Goal: Transaction & Acquisition: Purchase product/service

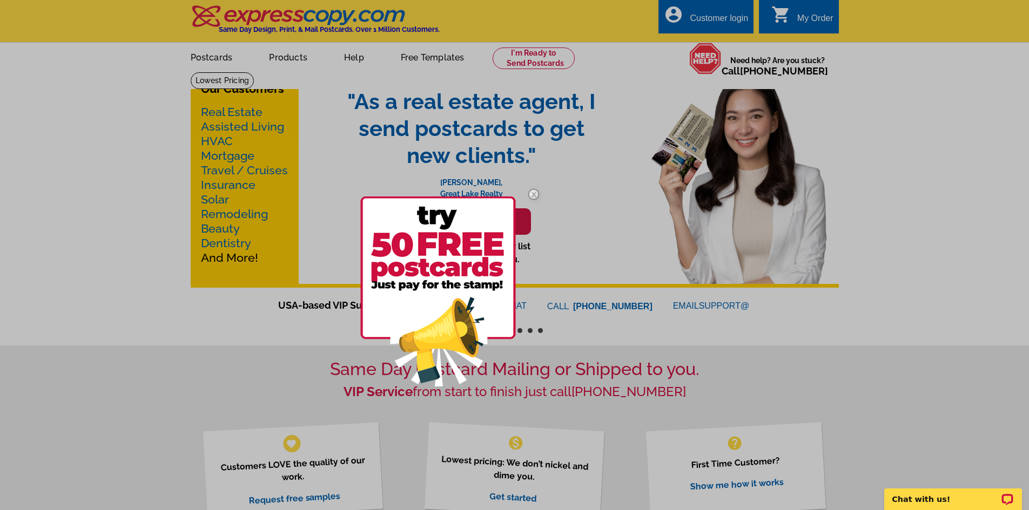
click at [530, 190] on img at bounding box center [533, 194] width 31 height 31
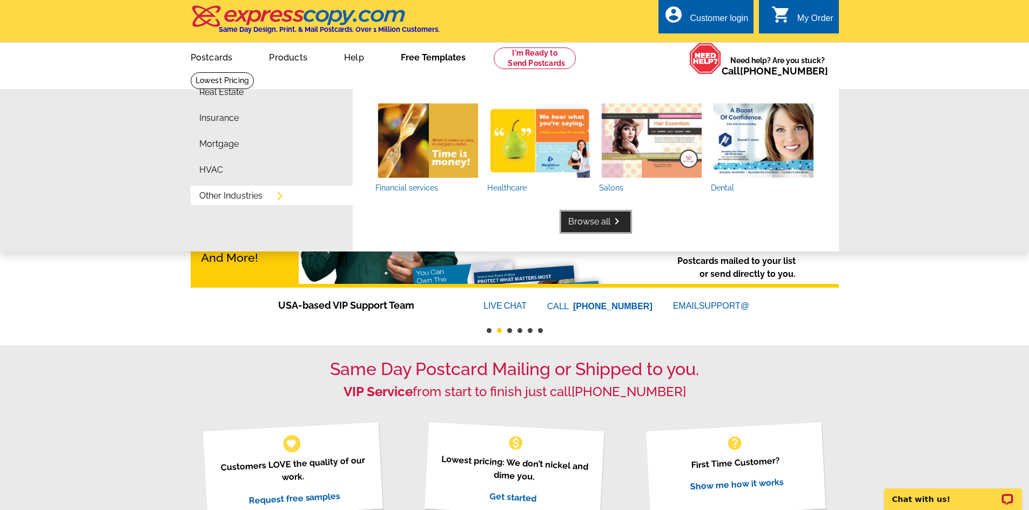
click at [585, 221] on link "Browse all keyboard_arrow_right" at bounding box center [595, 222] width 69 height 21
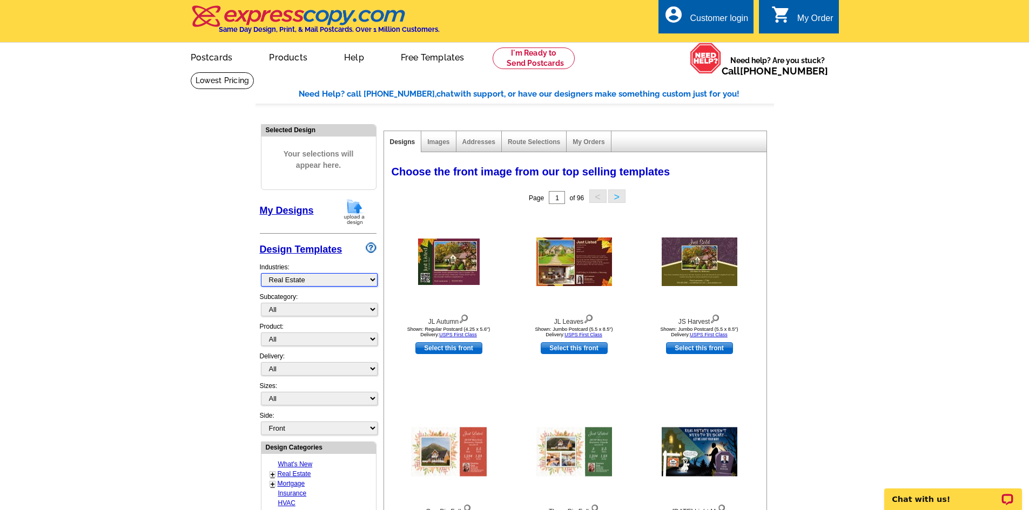
click at [356, 282] on select "What's New Real Estate Mortgage Insurance HVAC Dental Solar EDDM - NEW! Calenda…" at bounding box center [319, 279] width 117 height 13
select select "973"
click at [261, 274] on select "What's New Real Estate Mortgage Insurance HVAC Dental Solar EDDM - NEW! Calenda…" at bounding box center [319, 279] width 117 height 13
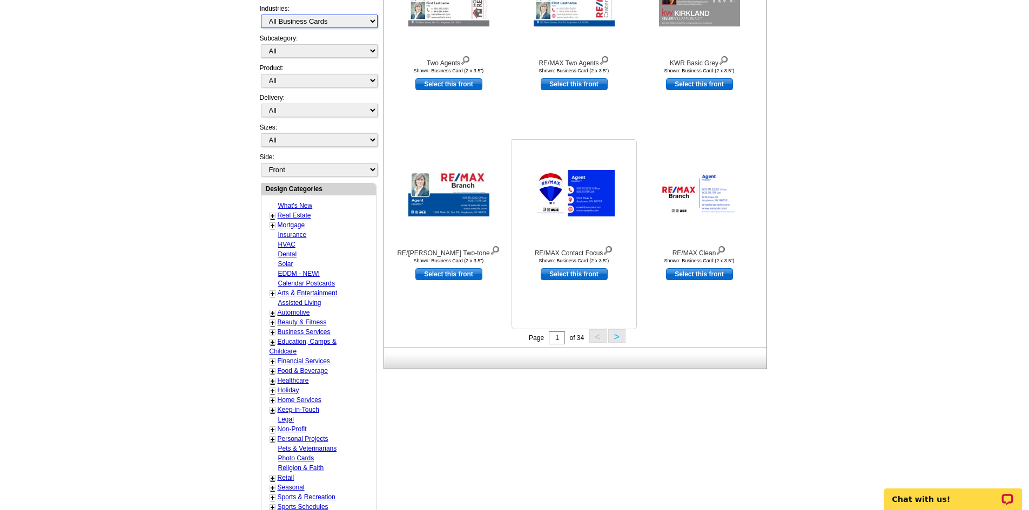
scroll to position [270, 0]
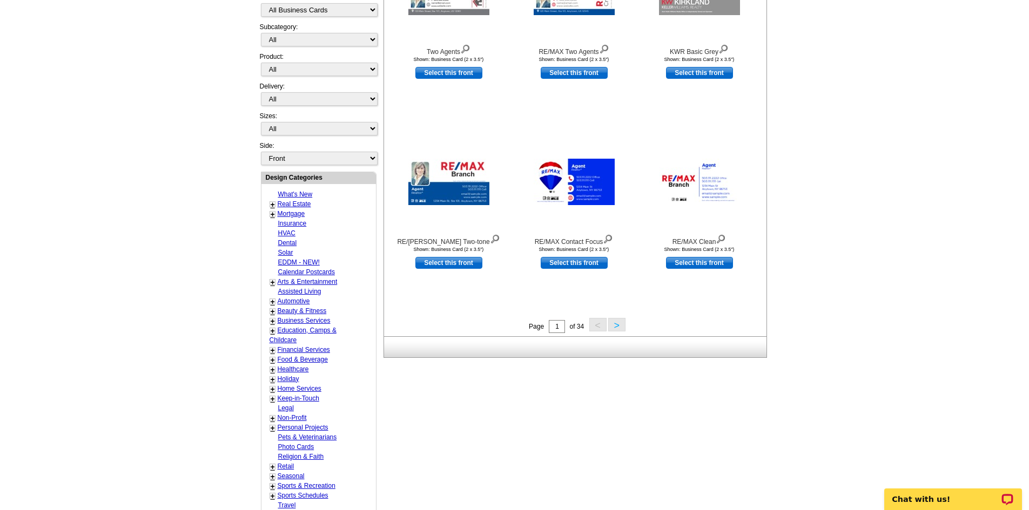
click at [616, 326] on button ">" at bounding box center [616, 324] width 17 height 13
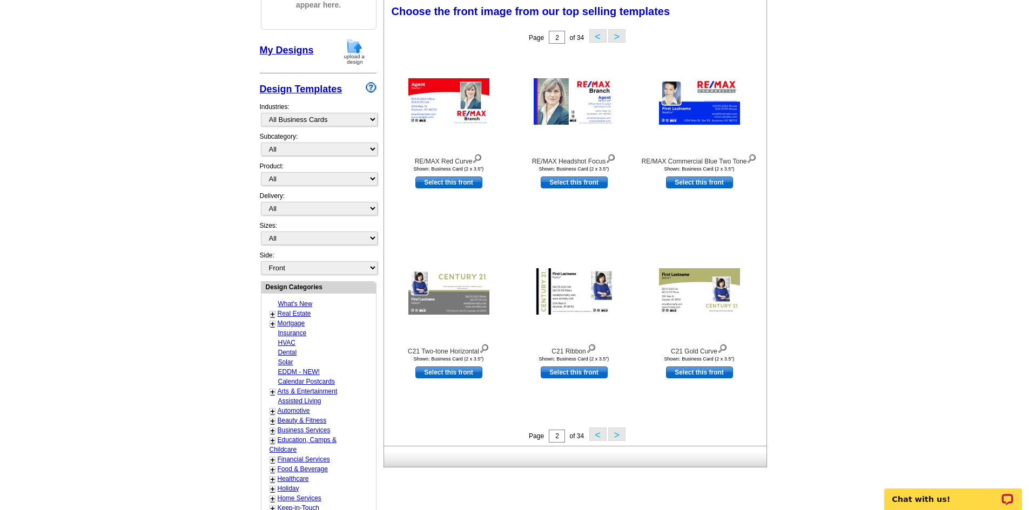
scroll to position [160, 0]
click at [600, 436] on button "<" at bounding box center [597, 434] width 17 height 13
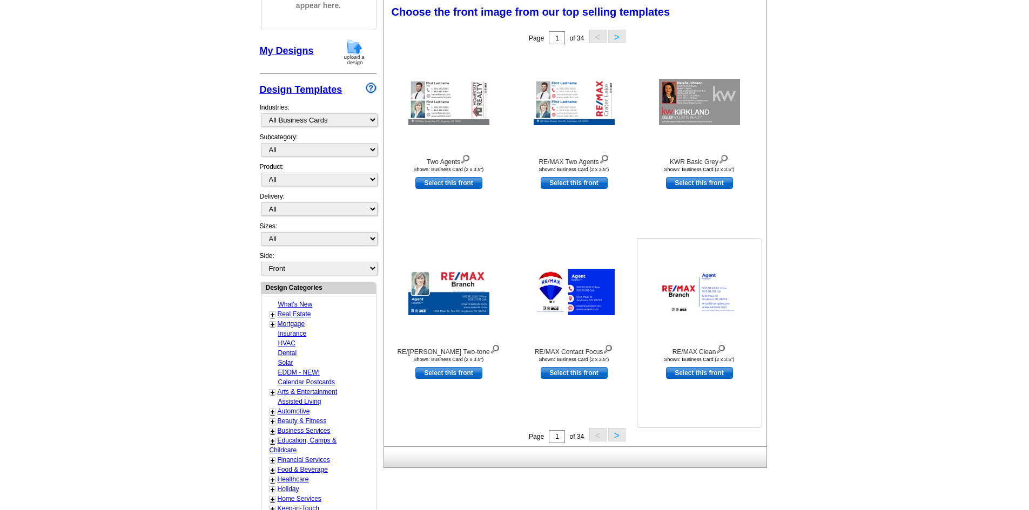
click at [692, 292] on img at bounding box center [699, 292] width 81 height 46
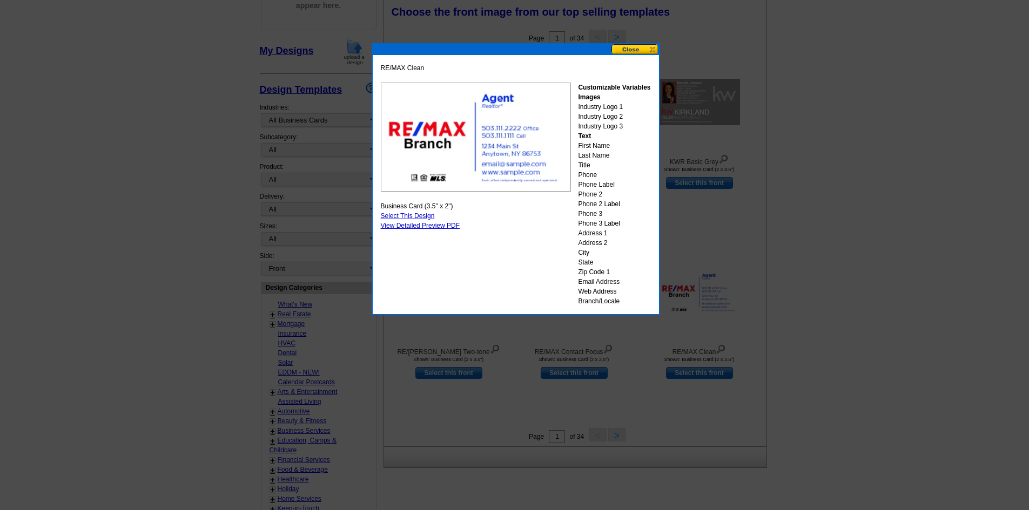
click at [597, 106] on div "Customizable Variables Images Industry Logo 1 Industry Logo 2 Industry Logo 3 T…" at bounding box center [614, 195] width 72 height 224
click at [618, 106] on div "Customizable Variables Images Industry Logo 1 Industry Logo 2 Industry Logo 3 T…" at bounding box center [614, 195] width 72 height 224
click at [416, 214] on link "Select This Design" at bounding box center [408, 216] width 54 height 8
select select "5"
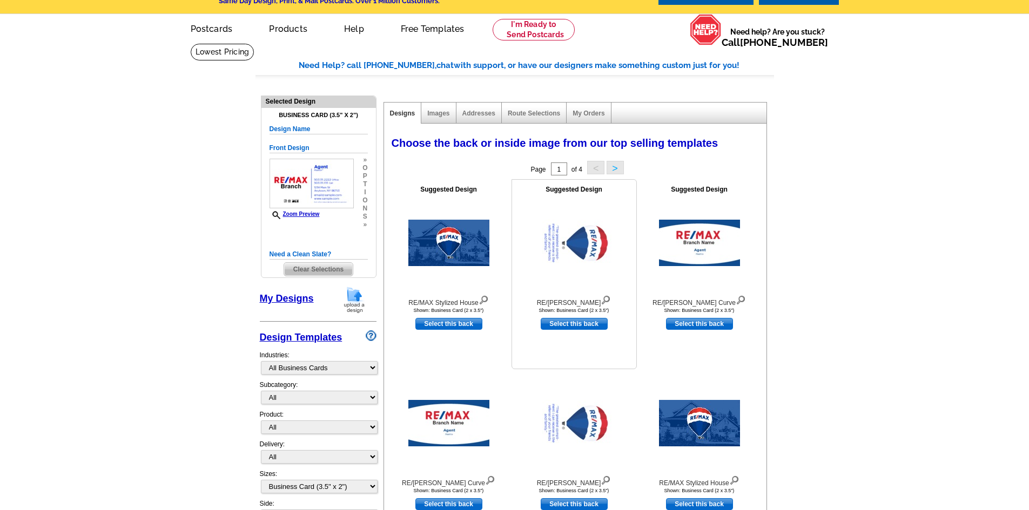
scroll to position [54, 0]
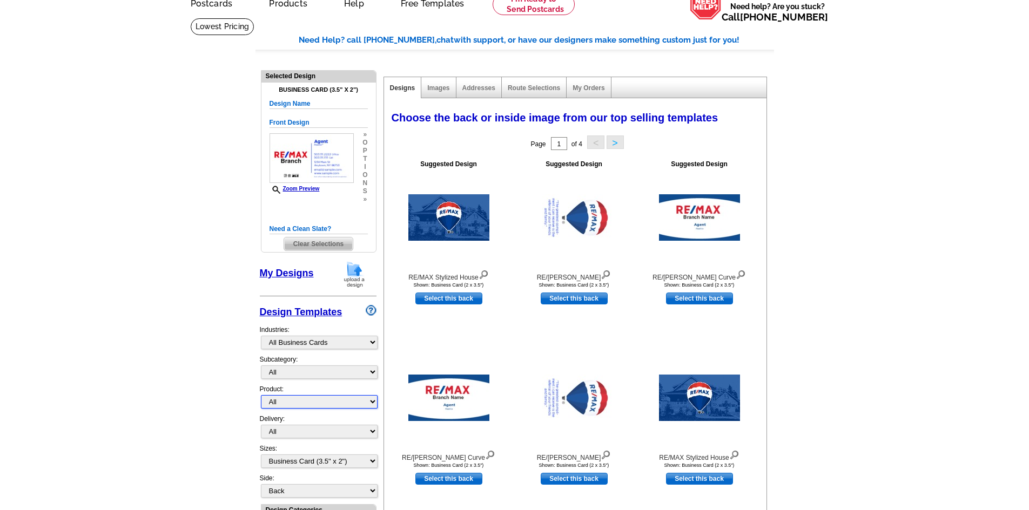
click at [303, 404] on select "All Postcards Letters and flyers Business Cards Door Hangers Greeting Cards" at bounding box center [319, 401] width 117 height 13
click at [205, 376] on main "Need Help? call 800-260-5887, chat with support, or have our designers make som…" at bounding box center [514, 501] width 1029 height 966
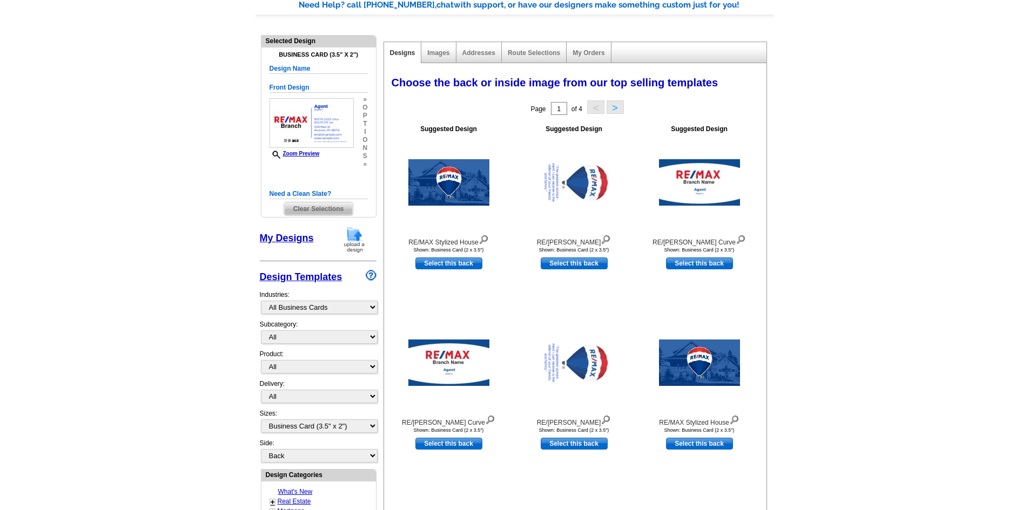
scroll to position [108, 0]
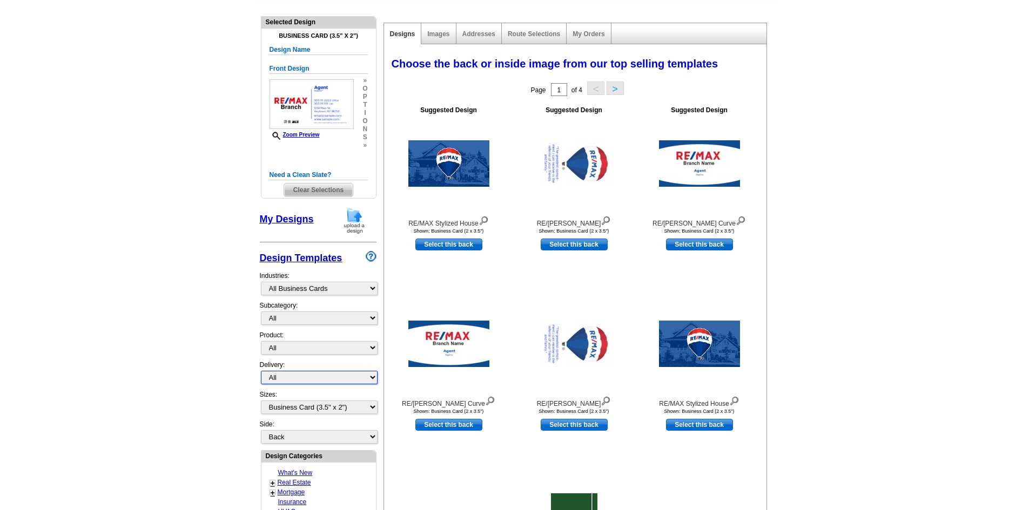
click at [325, 377] on select "All First Class Mail Shipped to Me EDDM Save 66% on Postage" at bounding box center [319, 377] width 117 height 13
click at [187, 353] on main "Need Help? call 800-260-5887, chat with support, or have our designers make som…" at bounding box center [514, 447] width 1029 height 966
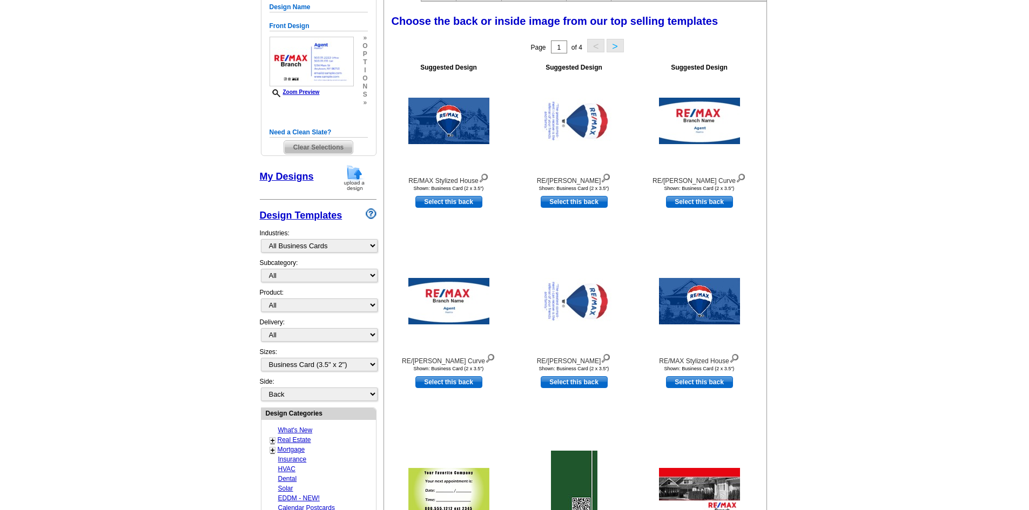
scroll to position [216, 0]
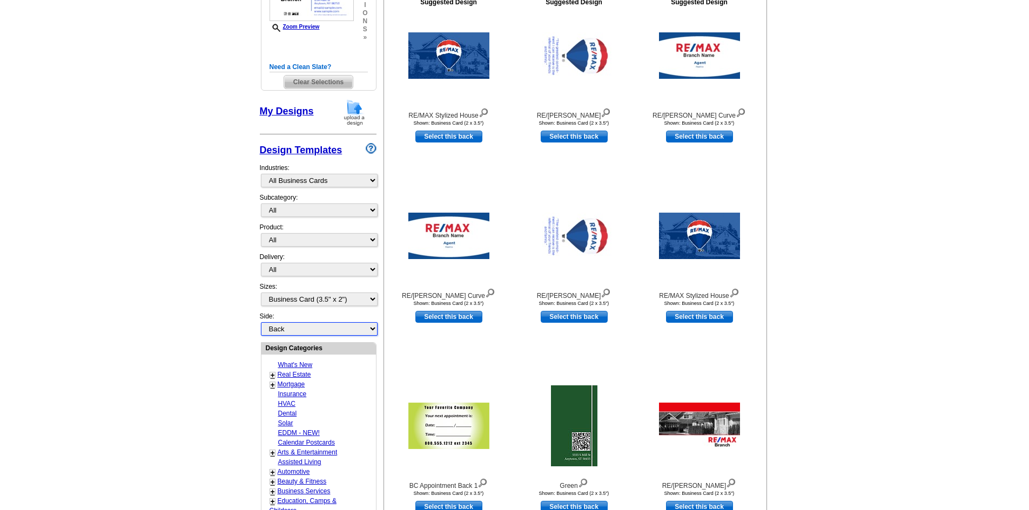
click at [337, 329] on select "Front Back" at bounding box center [319, 328] width 117 height 13
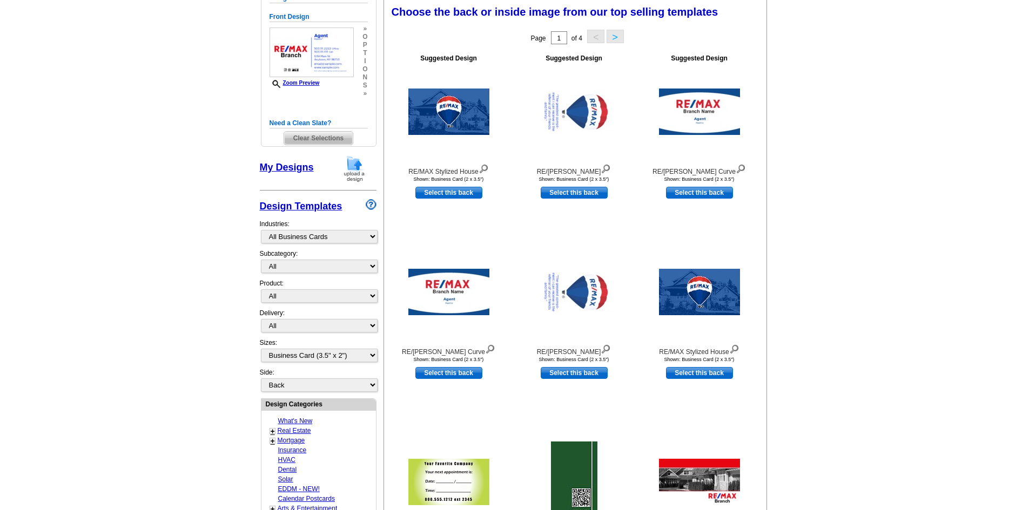
click at [113, 303] on main "Need Help? call 800-260-5887, chat with support, or have our designers make som…" at bounding box center [514, 395] width 1029 height 966
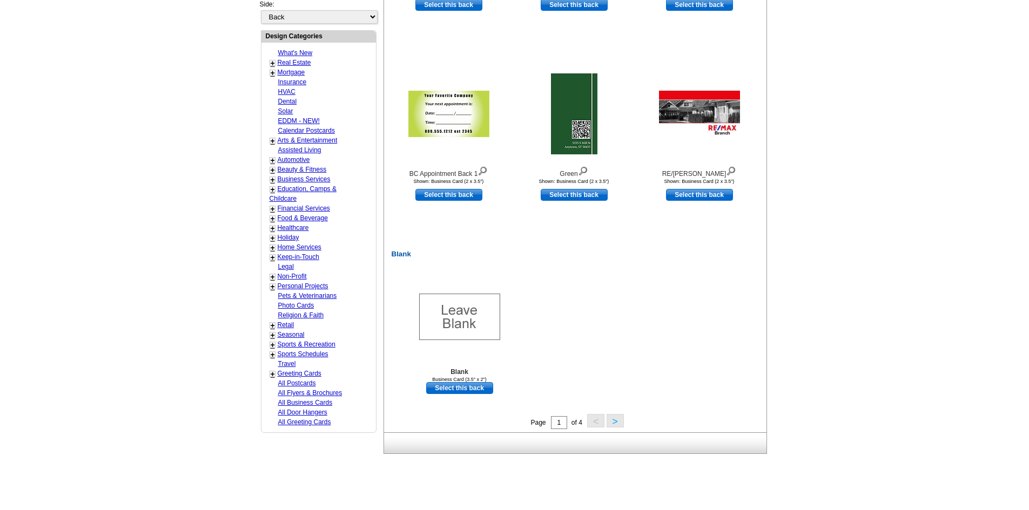
scroll to position [538, 0]
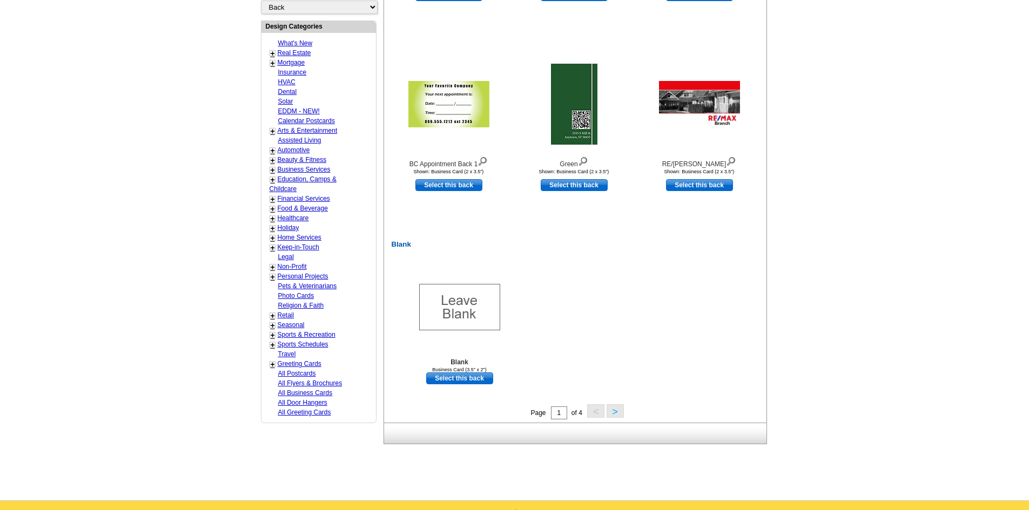
click at [319, 391] on link "All Business Cards" at bounding box center [305, 393] width 55 height 8
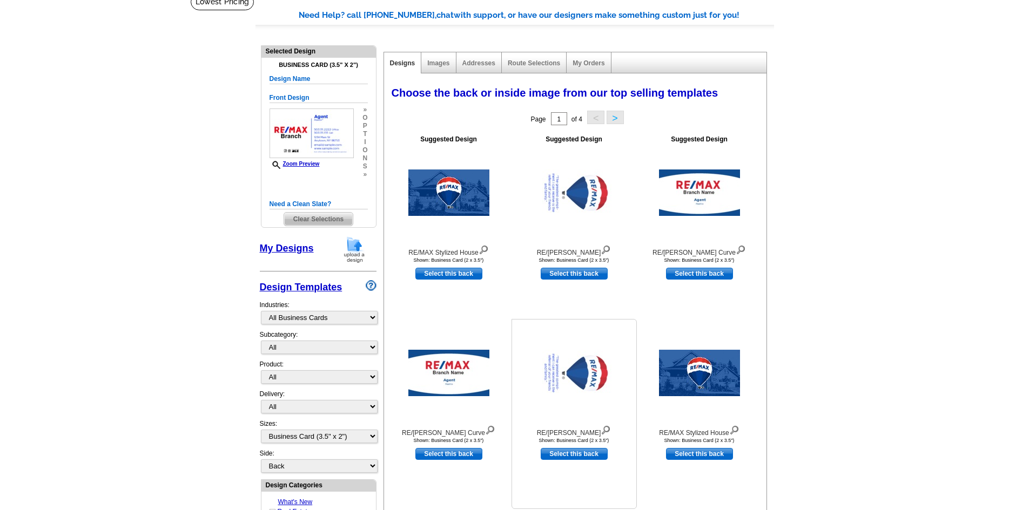
scroll to position [106, 0]
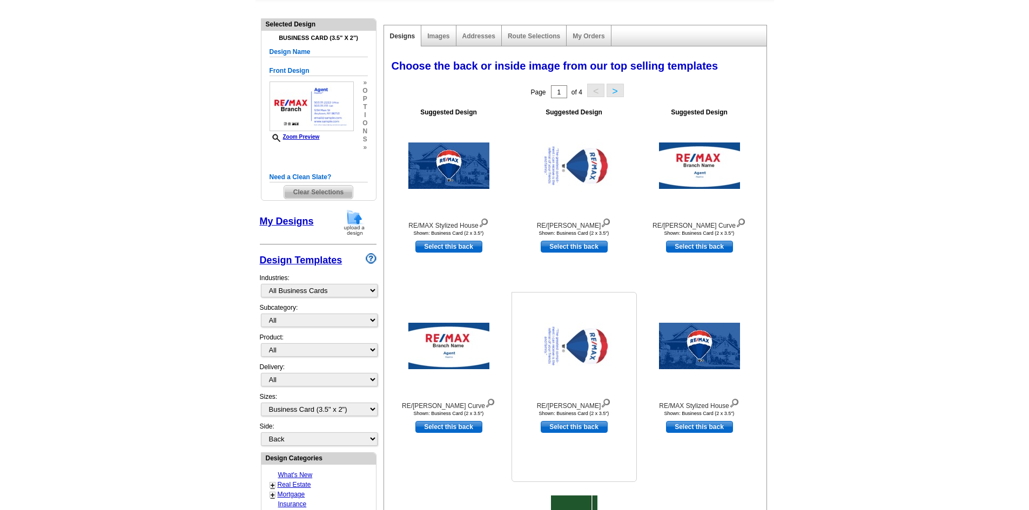
click at [579, 428] on link "Select this back" at bounding box center [574, 427] width 67 height 12
select select "front"
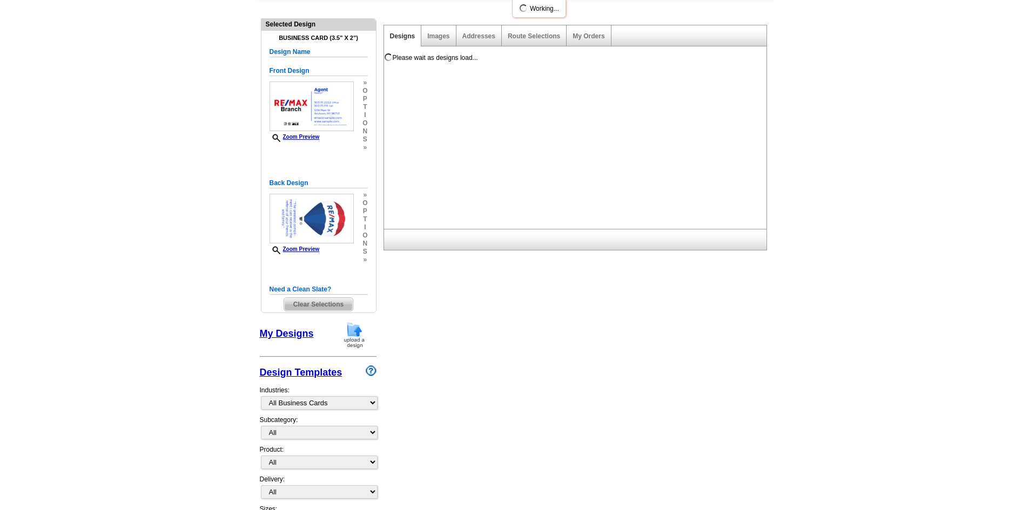
scroll to position [0, 0]
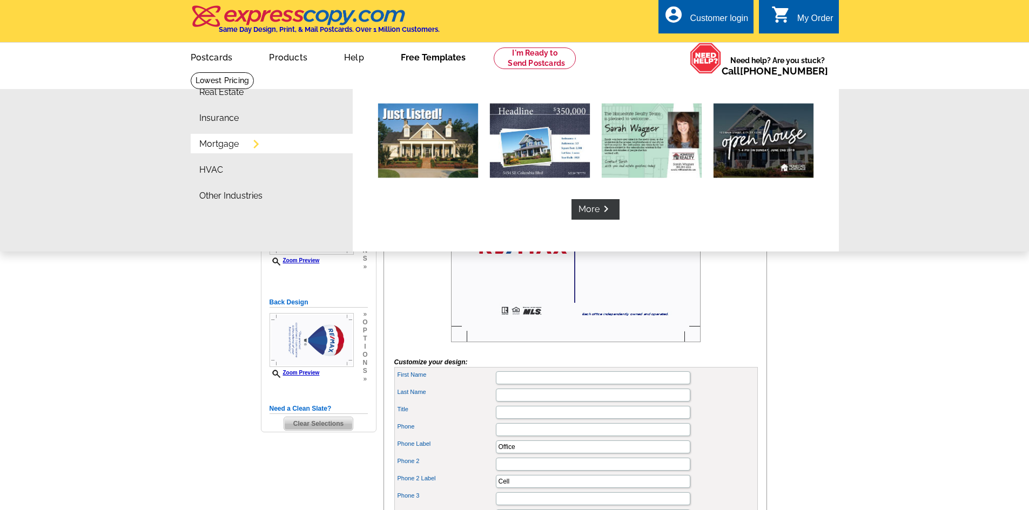
click at [226, 145] on link "Mortgage" at bounding box center [218, 144] width 39 height 9
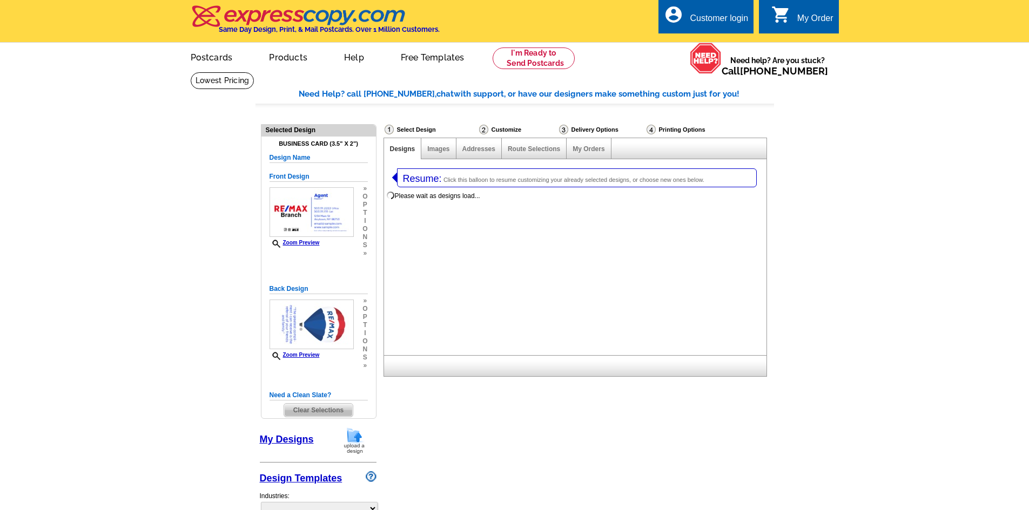
select select "3"
select select "5"
select select "774"
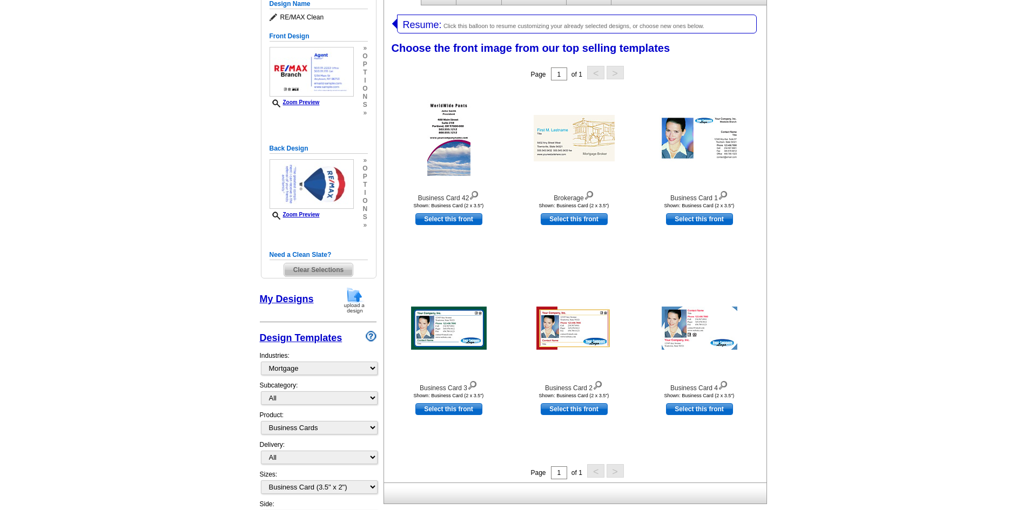
scroll to position [54, 0]
